Goal: Information Seeking & Learning: Learn about a topic

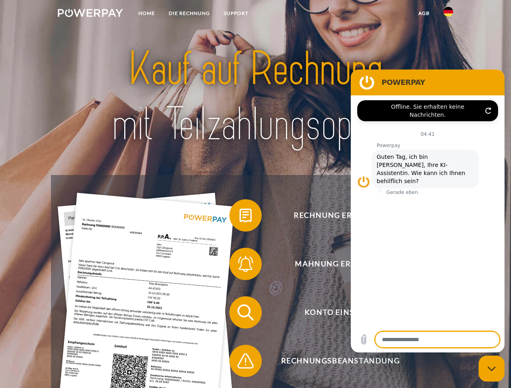
click at [90, 14] on img at bounding box center [90, 13] width 65 height 8
click at [448, 14] on img at bounding box center [448, 12] width 10 height 10
click at [423, 13] on link "agb" at bounding box center [423, 13] width 25 height 15
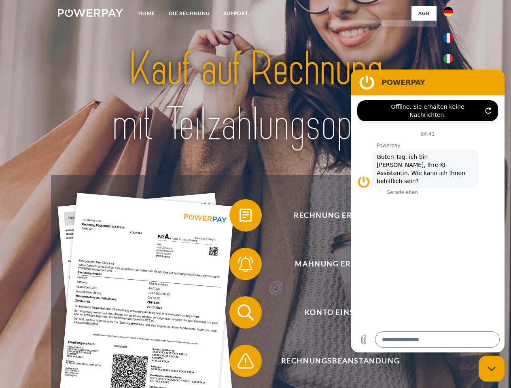
click at [239, 217] on span at bounding box center [233, 215] width 40 height 40
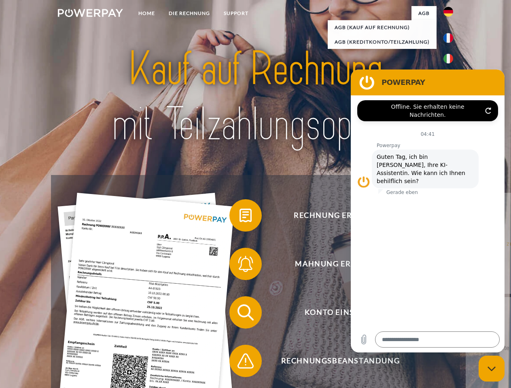
click at [239, 266] on span at bounding box center [233, 264] width 40 height 40
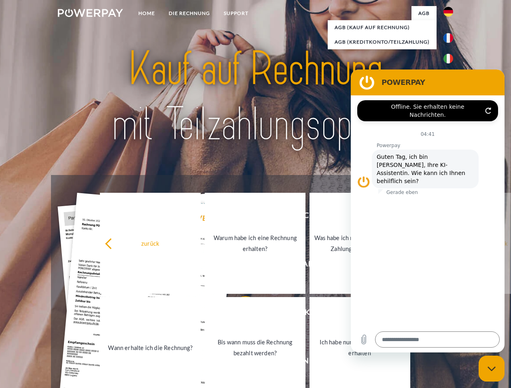
click at [239, 314] on link "Bis wann muss die Rechnung bezahlt werden?" at bounding box center [255, 347] width 101 height 101
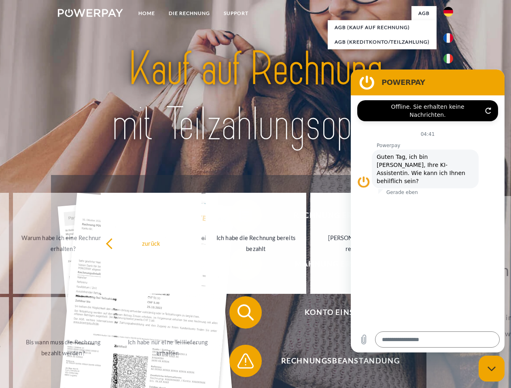
click at [239, 363] on span at bounding box center [233, 361] width 40 height 40
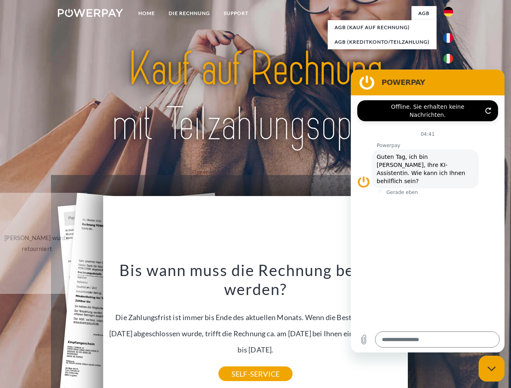
click at [491, 369] on icon "Messaging-Fenster schließen" at bounding box center [491, 368] width 8 height 5
type textarea "*"
